Goal: Check status

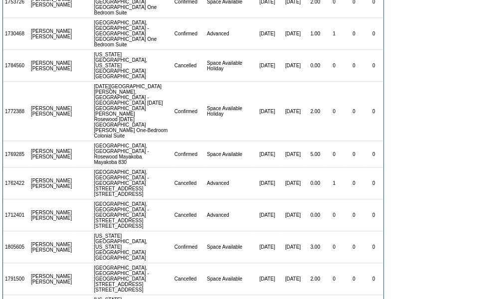
scroll to position [166, 0]
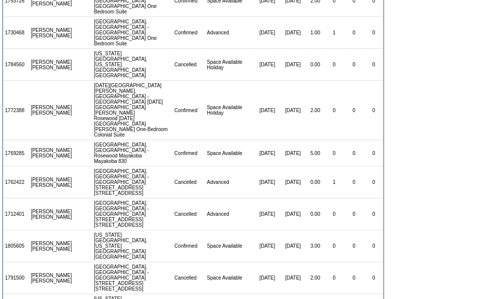
drag, startPoint x: 27, startPoint y: 195, endPoint x: 4, endPoint y: 197, distance: 23.0
click at [4, 262] on td "1791500" at bounding box center [16, 278] width 26 height 32
copy td "1791500"
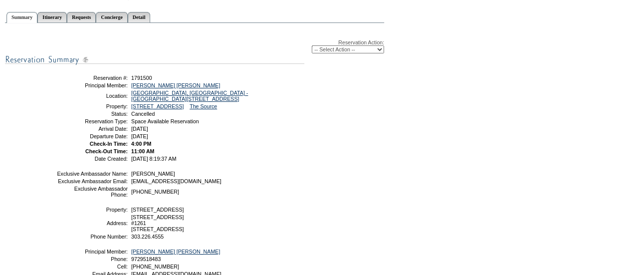
scroll to position [110, 0]
click at [376, 49] on select "-- Select Action -- Modify Reservation Dates Modify Reservation Cost Modify Occ…" at bounding box center [348, 48] width 72 height 8
select select "ChangeCost"
click at [312, 45] on select "-- Select Action -- Modify Reservation Dates Modify Reservation Cost Modify Occ…" at bounding box center [348, 48] width 72 height 8
